Goal: Find specific page/section: Find specific page/section

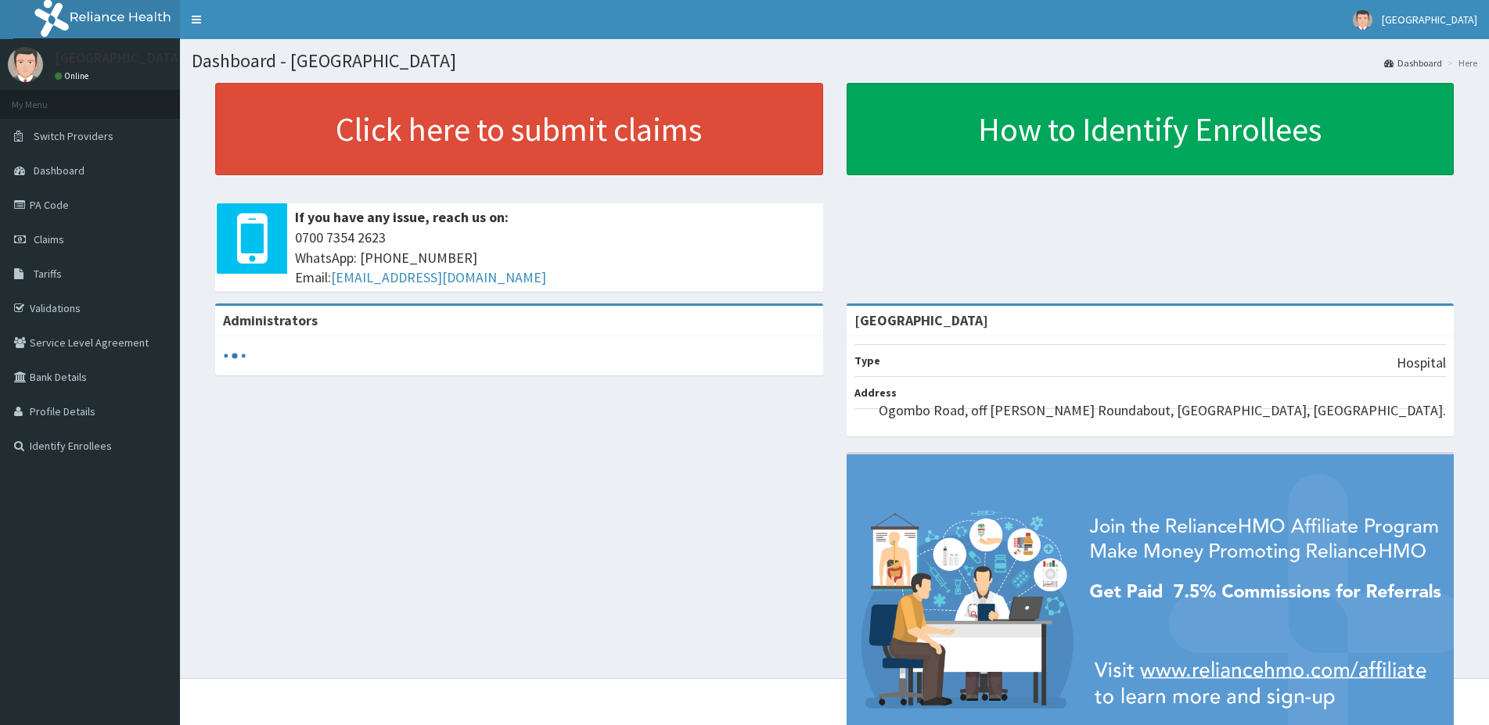
click at [35, 275] on span "Tariffs" at bounding box center [48, 274] width 28 height 14
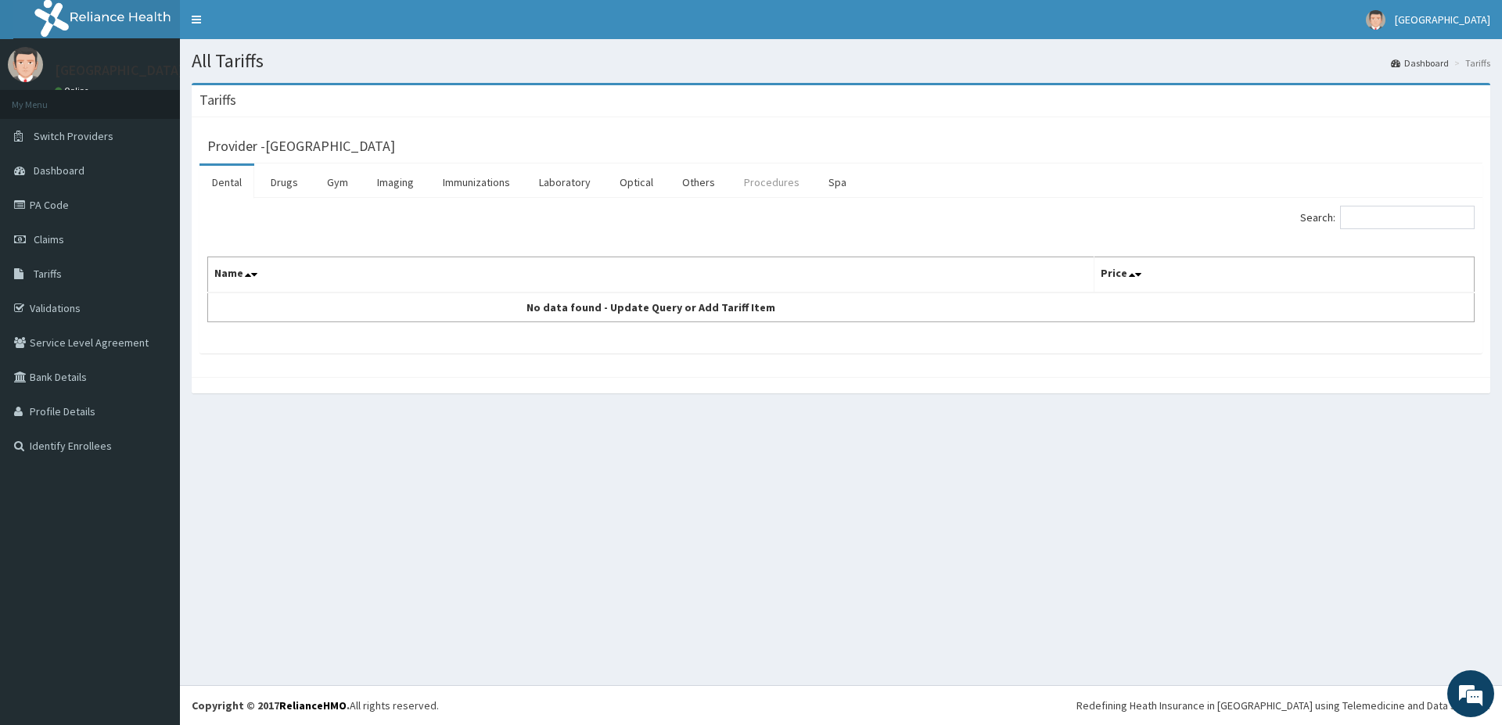
click at [743, 178] on link "Procedures" at bounding box center [771, 182] width 81 height 33
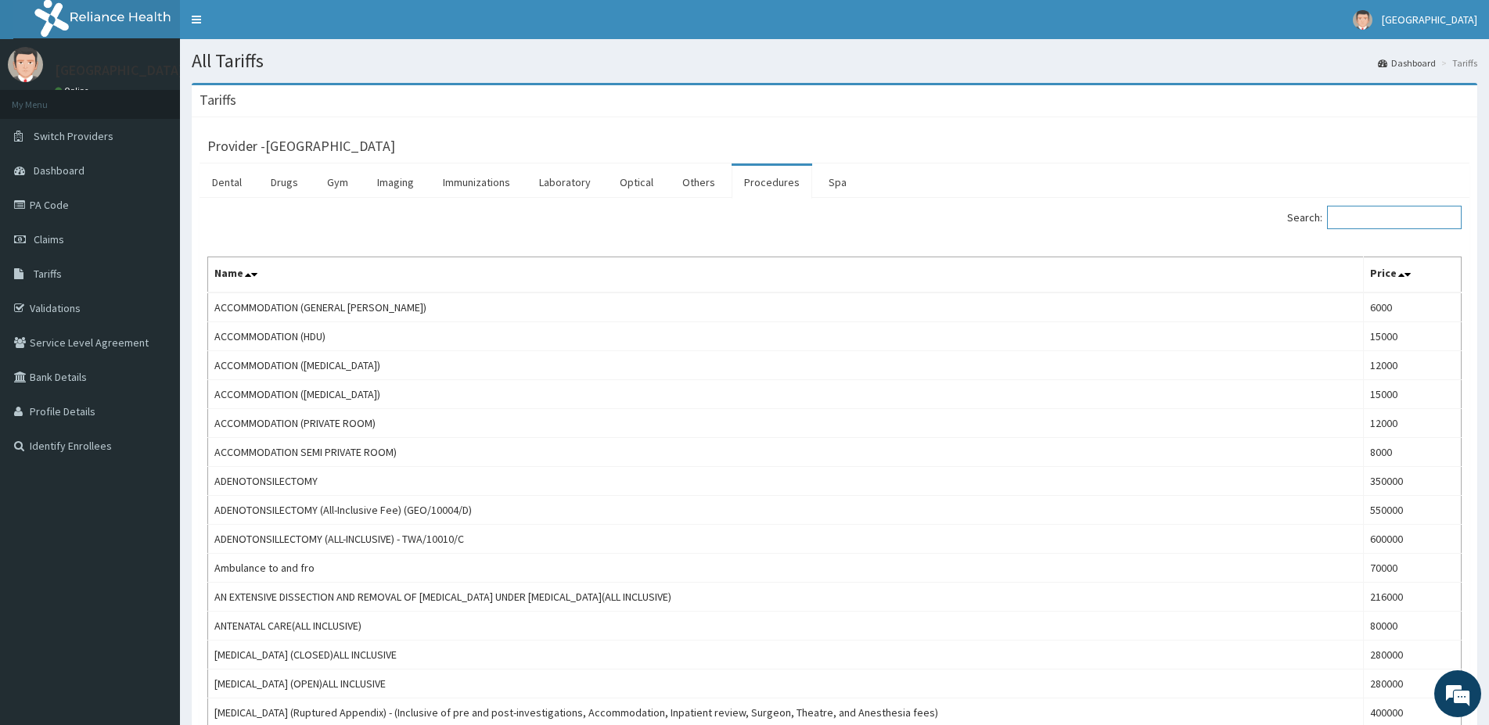
click at [1417, 217] on input "Search:" at bounding box center [1394, 217] width 135 height 23
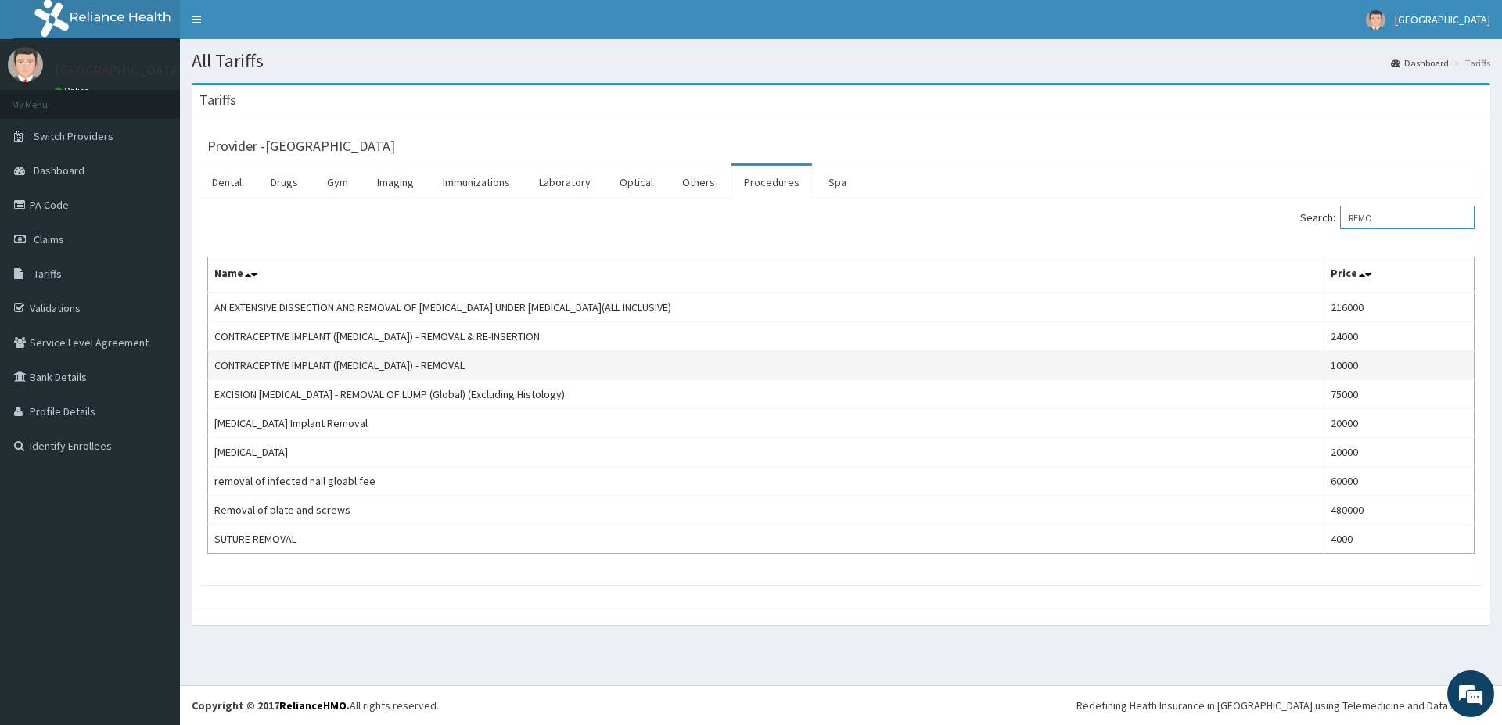
type input "REMO"
click at [92, 199] on link "PA Code" at bounding box center [90, 205] width 180 height 34
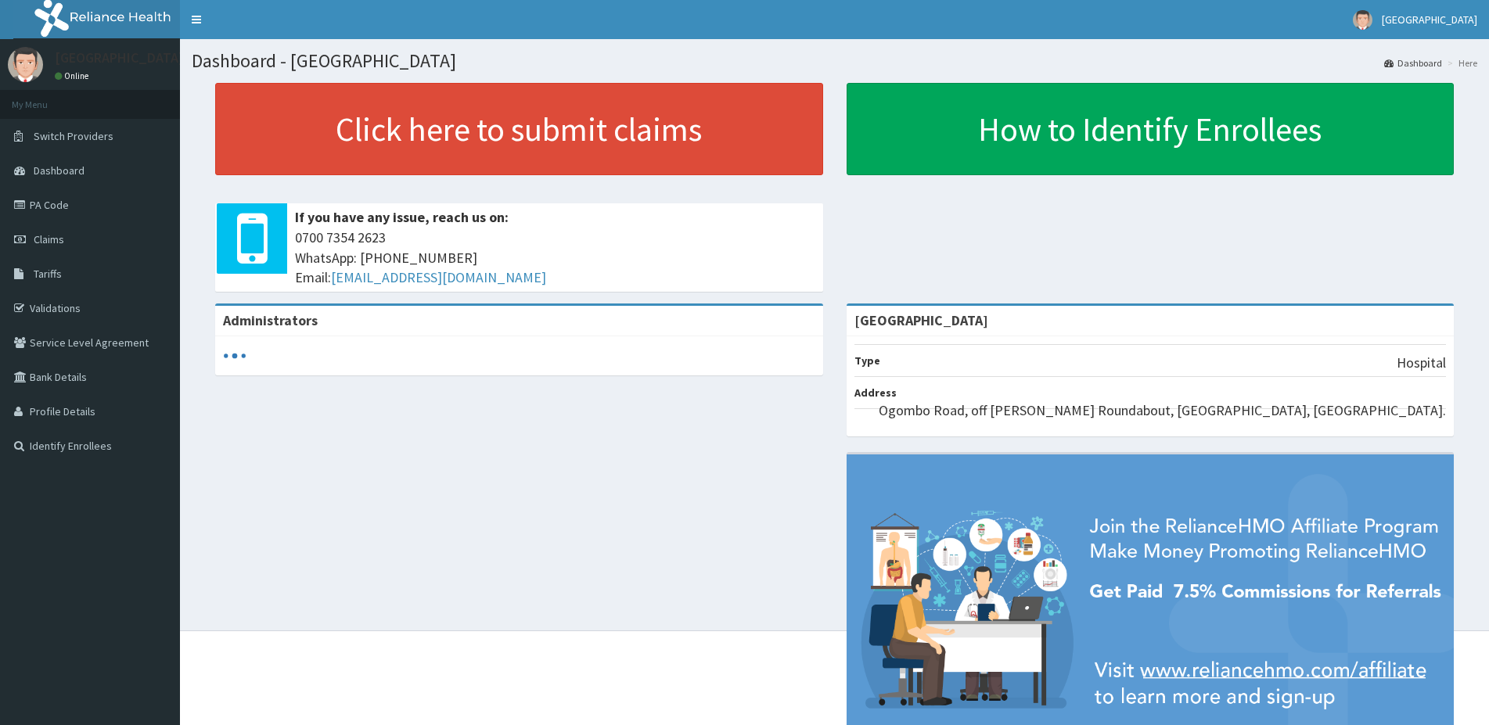
click at [87, 208] on link "PA Code" at bounding box center [90, 205] width 180 height 34
